Goal: Transaction & Acquisition: Obtain resource

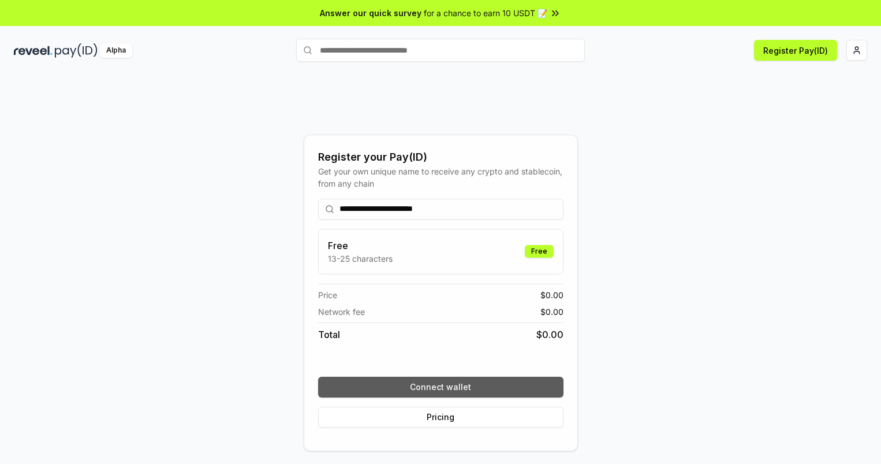
type input "**********"
click at [440, 386] on button "Connect wallet" at bounding box center [440, 386] width 245 height 21
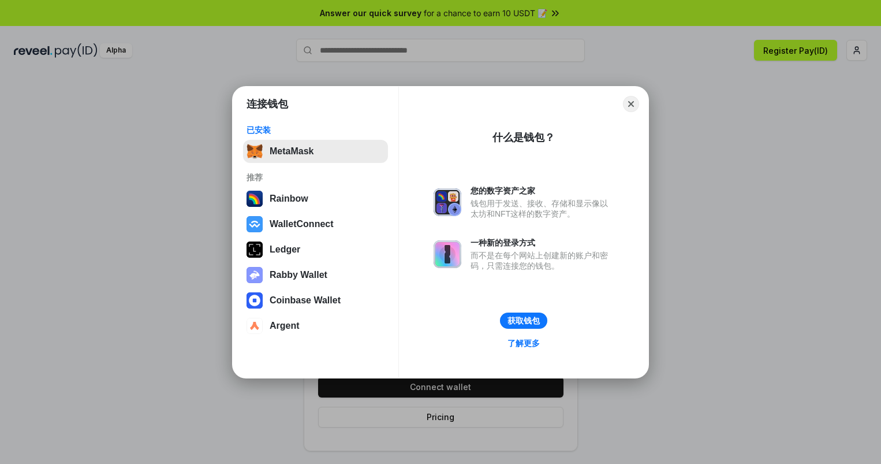
click at [315, 151] on button "MetaMask" at bounding box center [315, 151] width 145 height 23
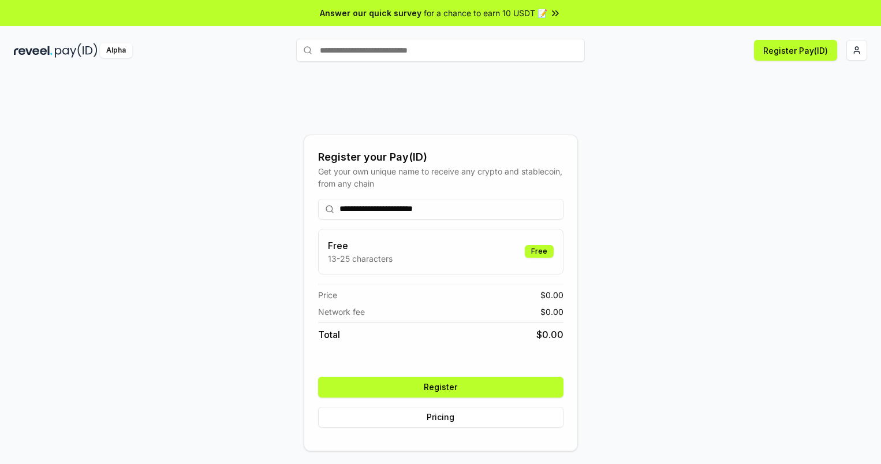
click at [440, 386] on button "Register" at bounding box center [440, 386] width 245 height 21
